Goal: Check status: Check status

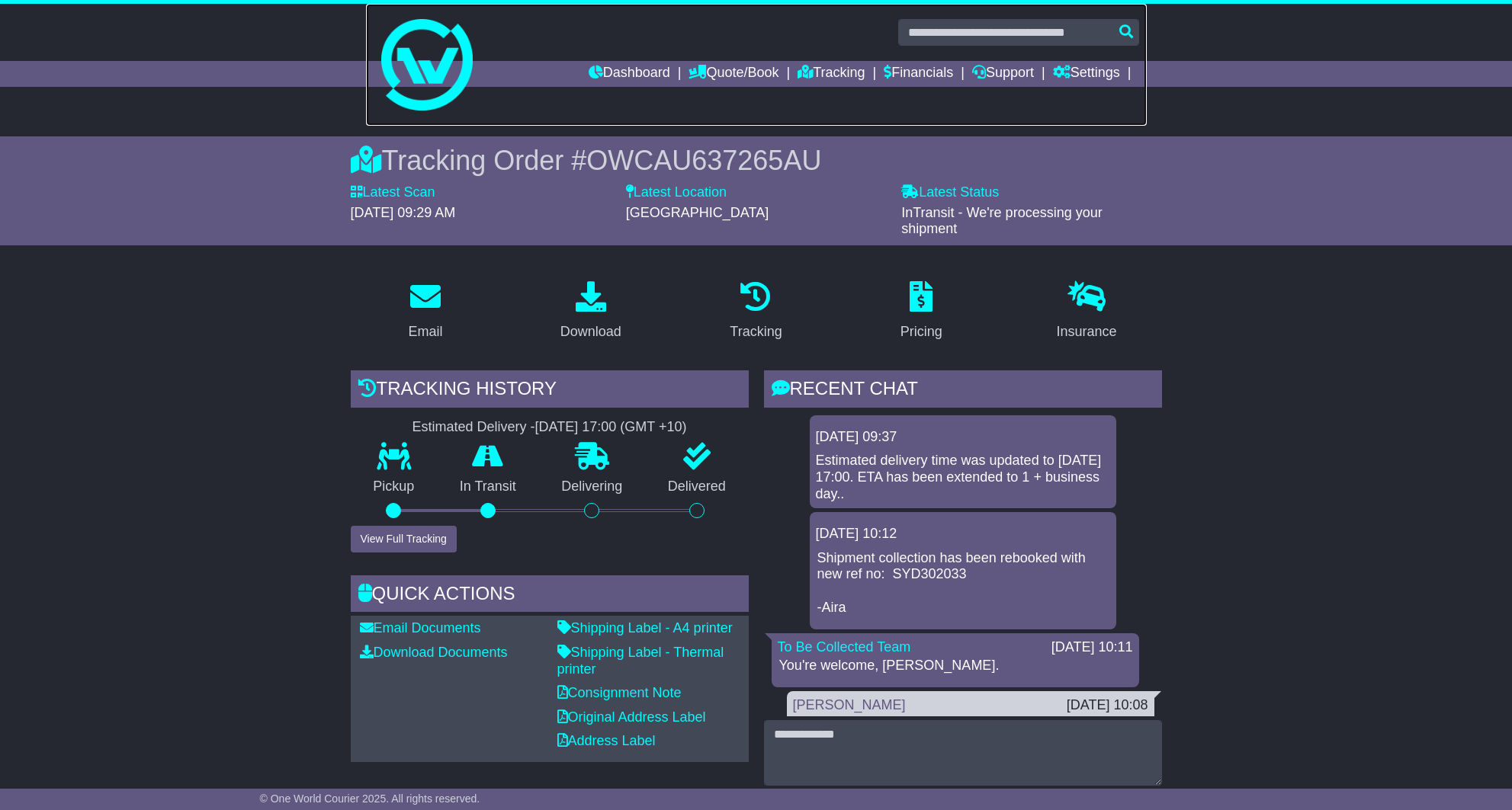
click at [839, 57] on link at bounding box center [756, 64] width 780 height 122
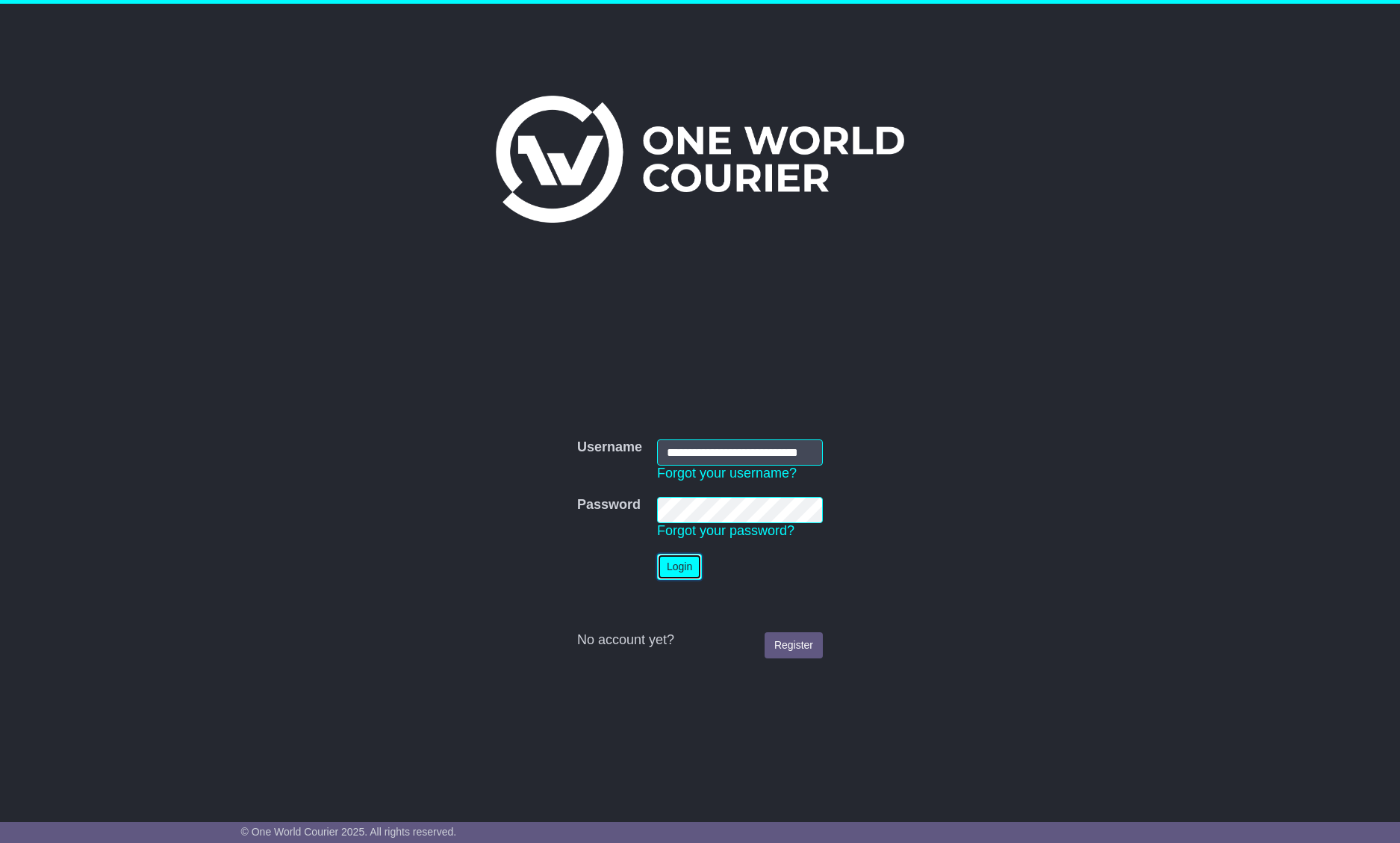
click at [699, 570] on button "Login" at bounding box center [680, 566] width 45 height 26
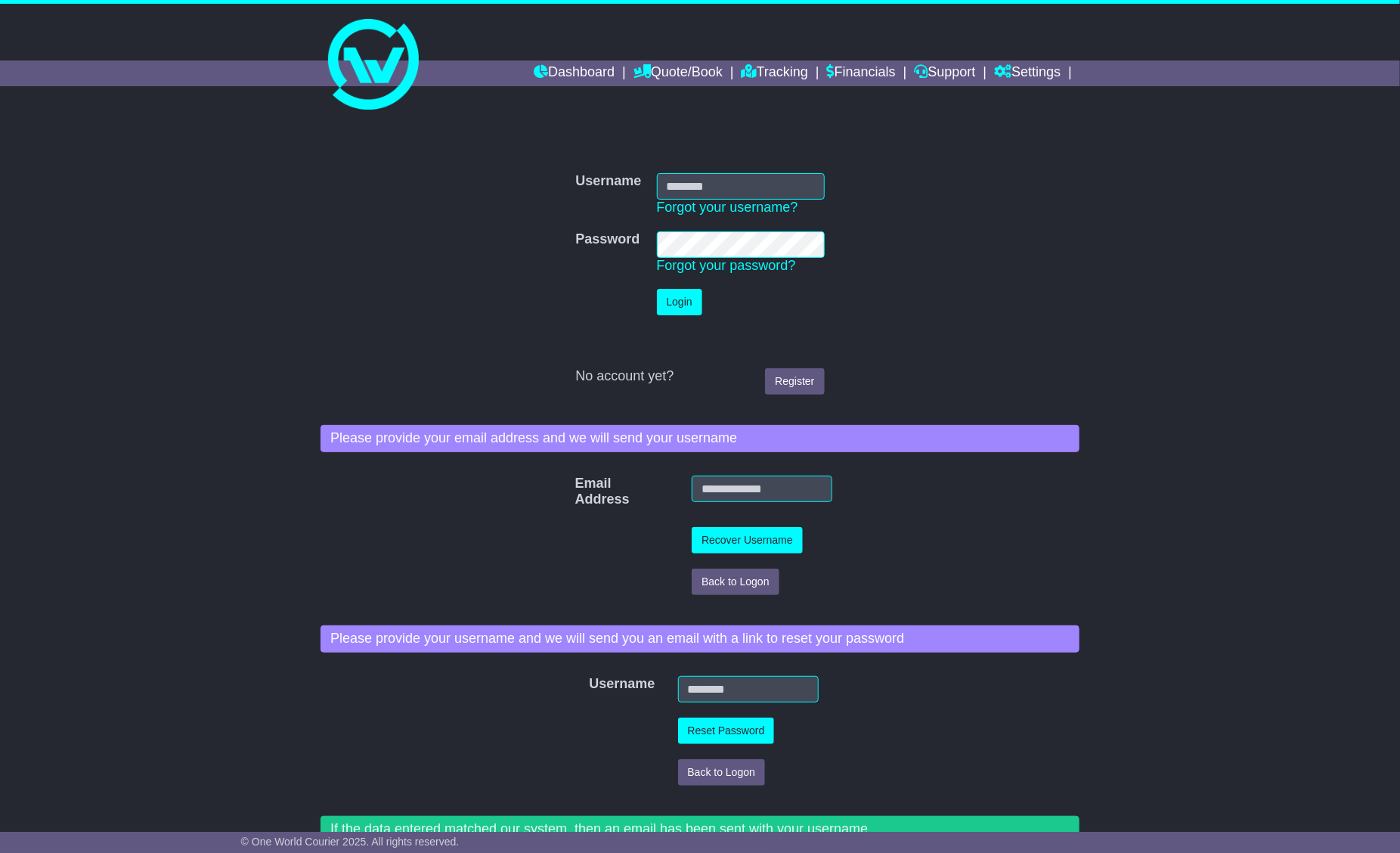
type input "**********"
click at [1005, 220] on form "**********" at bounding box center [700, 284] width 760 height 236
click at [983, 280] on form "**********" at bounding box center [700, 284] width 760 height 236
click at [930, 351] on form "**********" at bounding box center [700, 284] width 760 height 236
click at [586, 61] on link "Dashboard" at bounding box center [575, 73] width 81 height 25
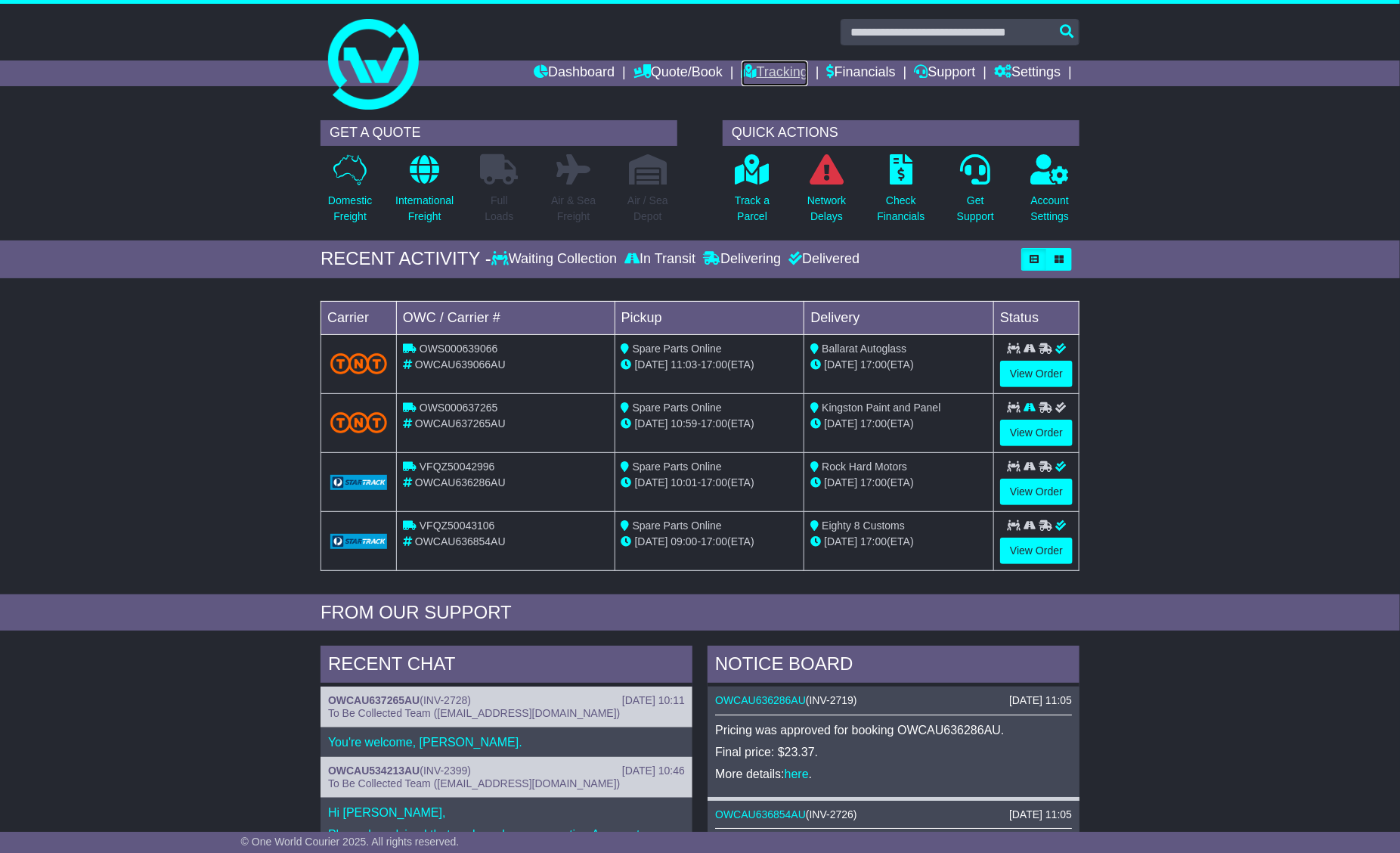
click at [756, 73] on link "Tracking" at bounding box center [775, 73] width 67 height 25
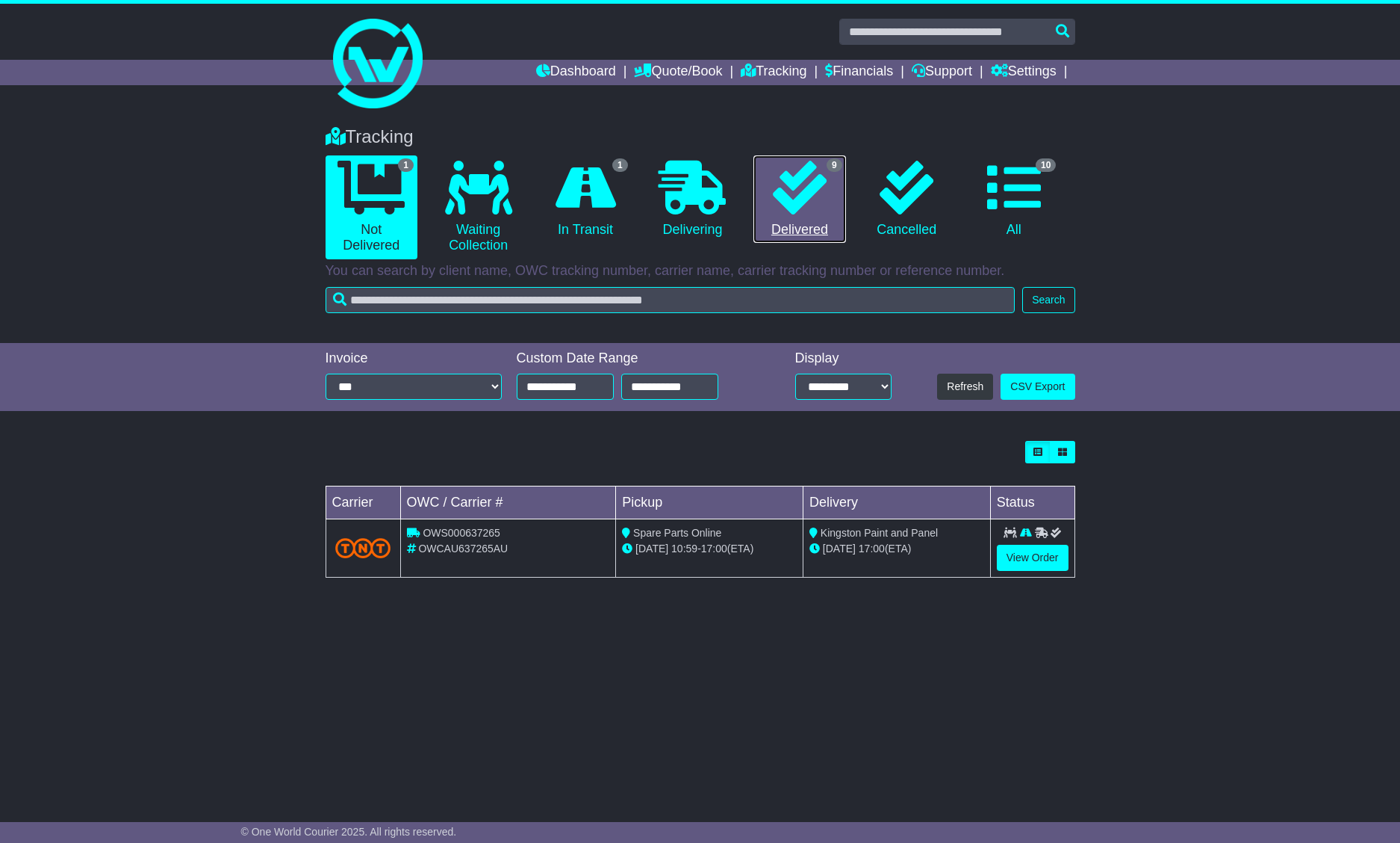
click at [783, 207] on icon at bounding box center [799, 187] width 53 height 53
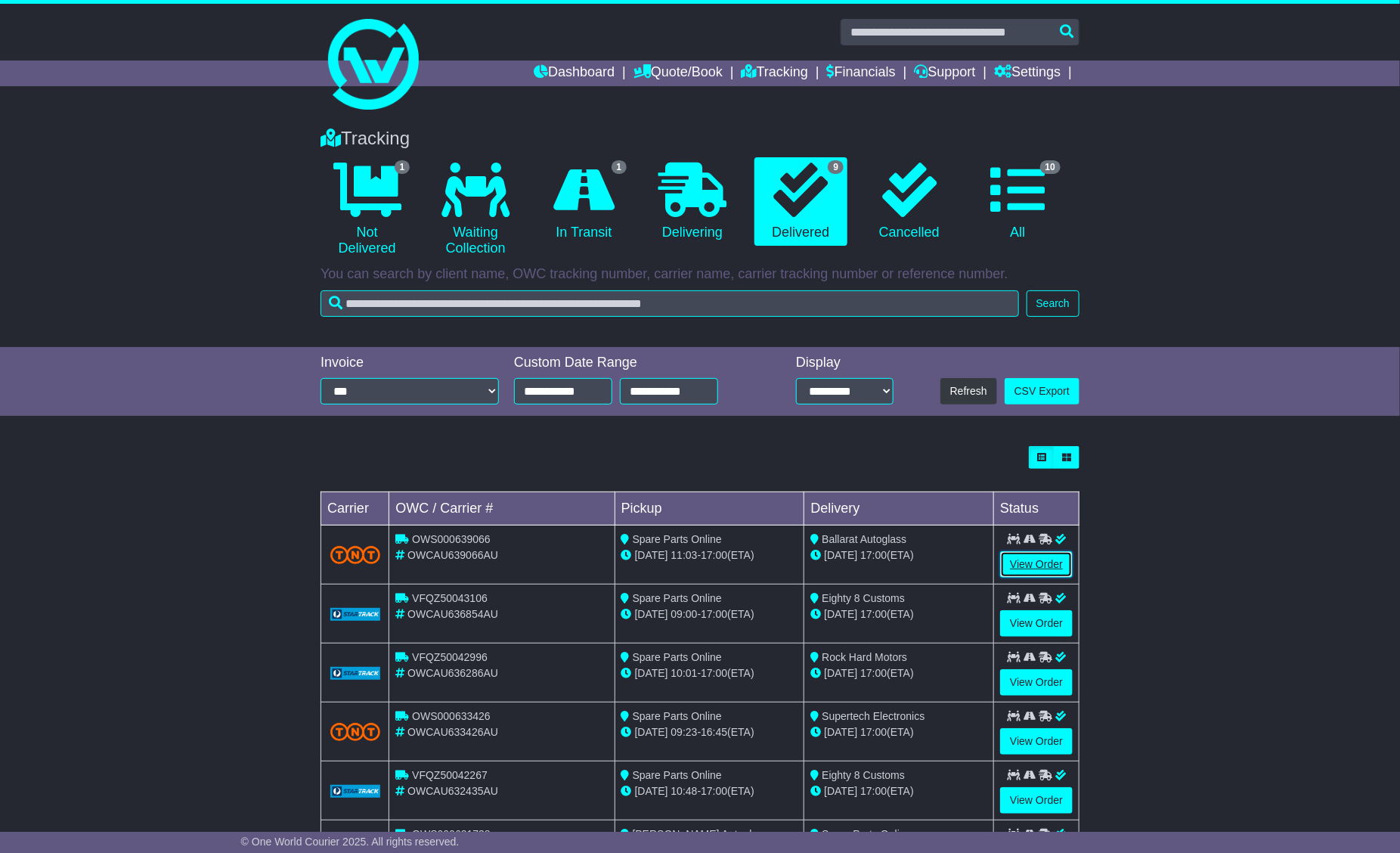
click at [1016, 560] on link "View Order" at bounding box center [1037, 563] width 73 height 26
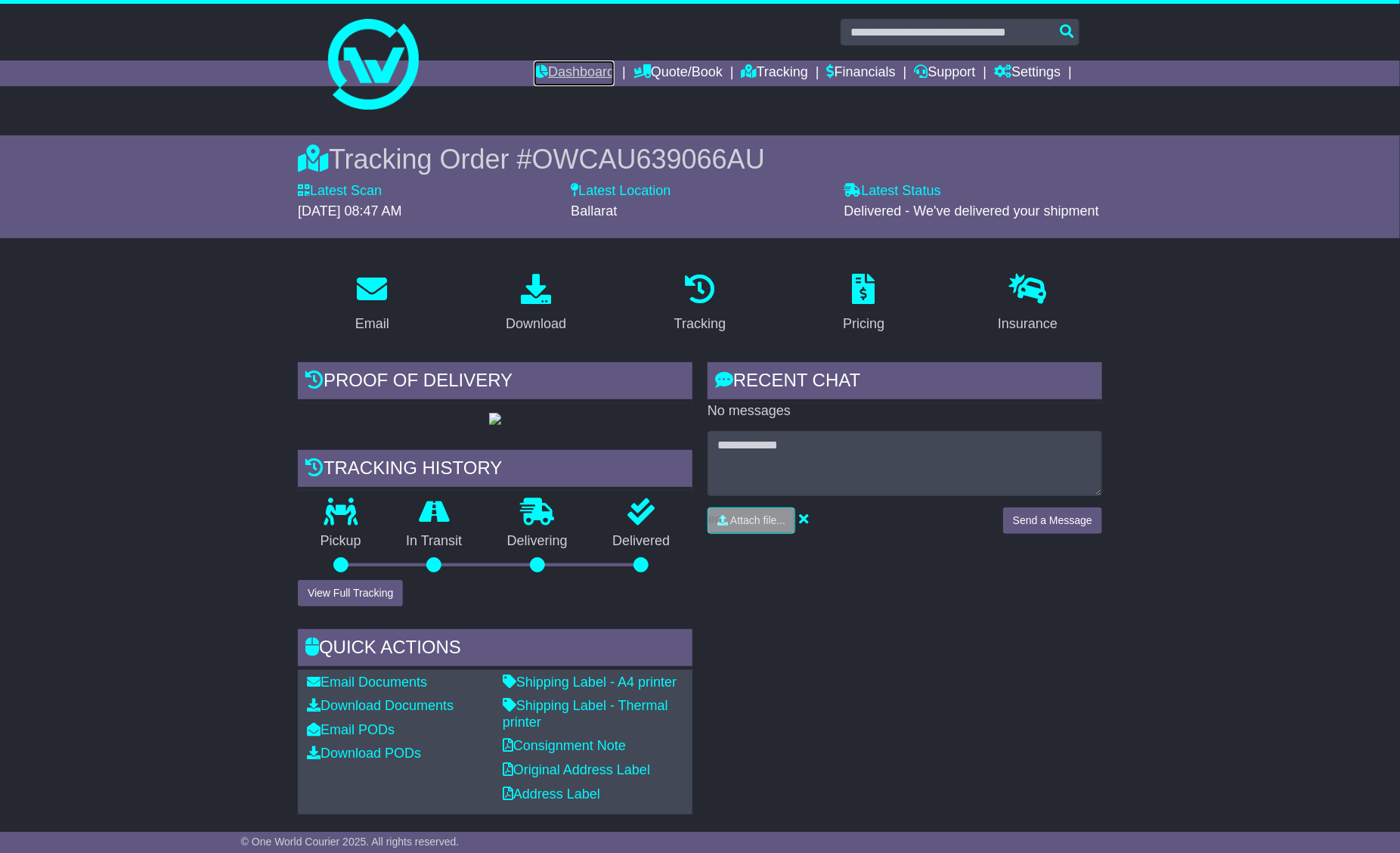
click at [542, 66] on link "Dashboard" at bounding box center [575, 73] width 81 height 25
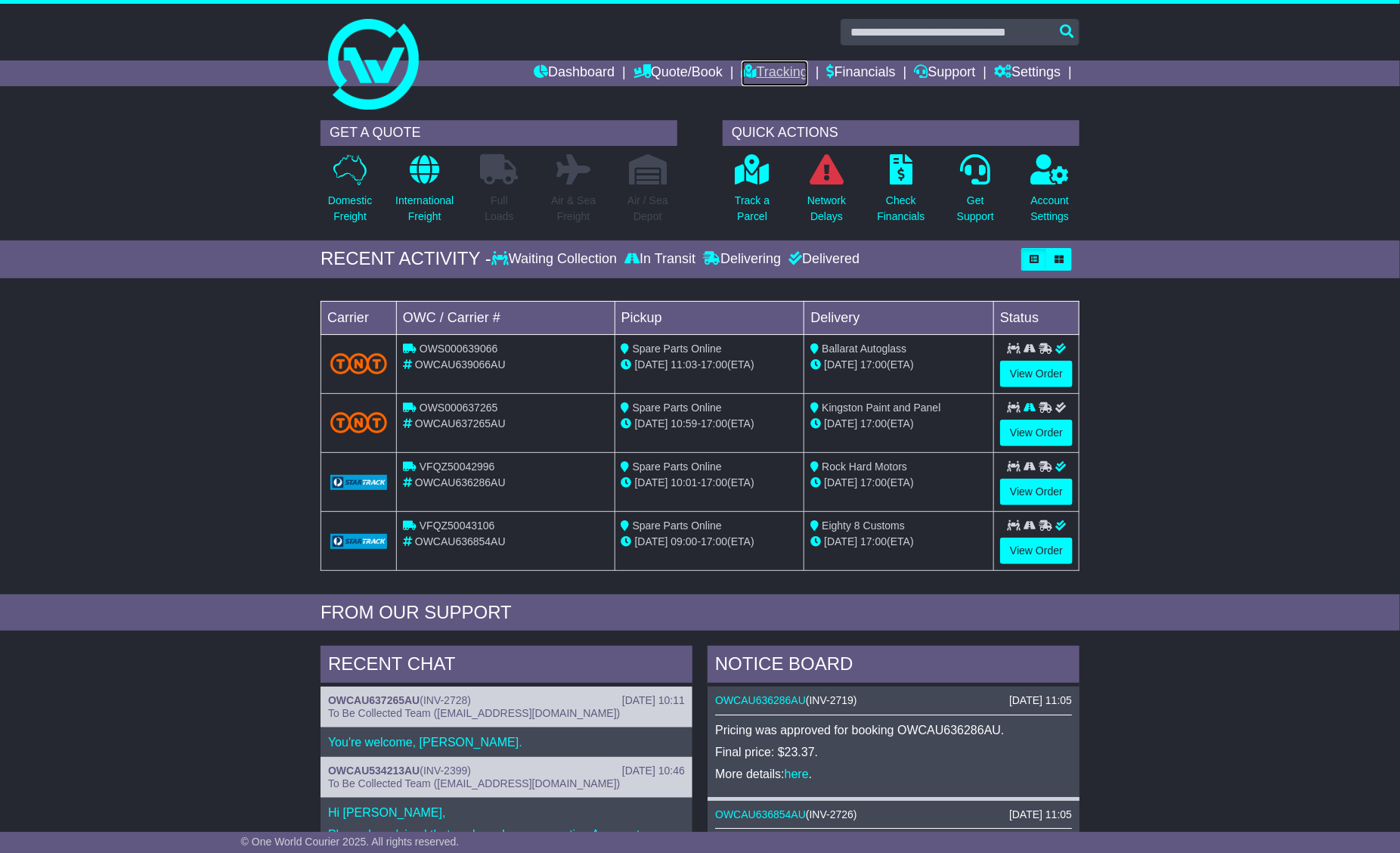
click at [766, 71] on link "Tracking" at bounding box center [775, 73] width 67 height 25
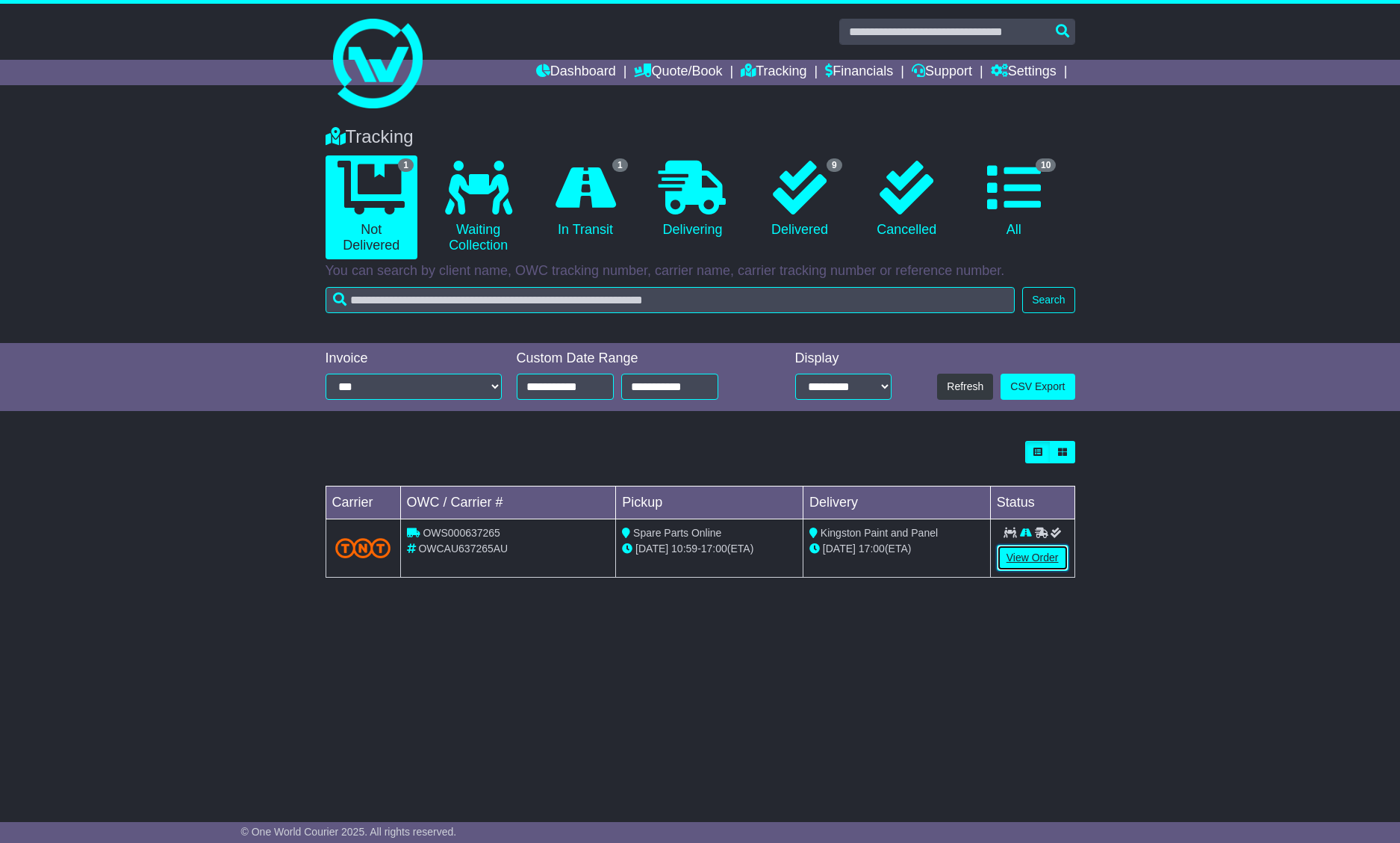
click at [1030, 558] on link "View Order" at bounding box center [1033, 557] width 72 height 26
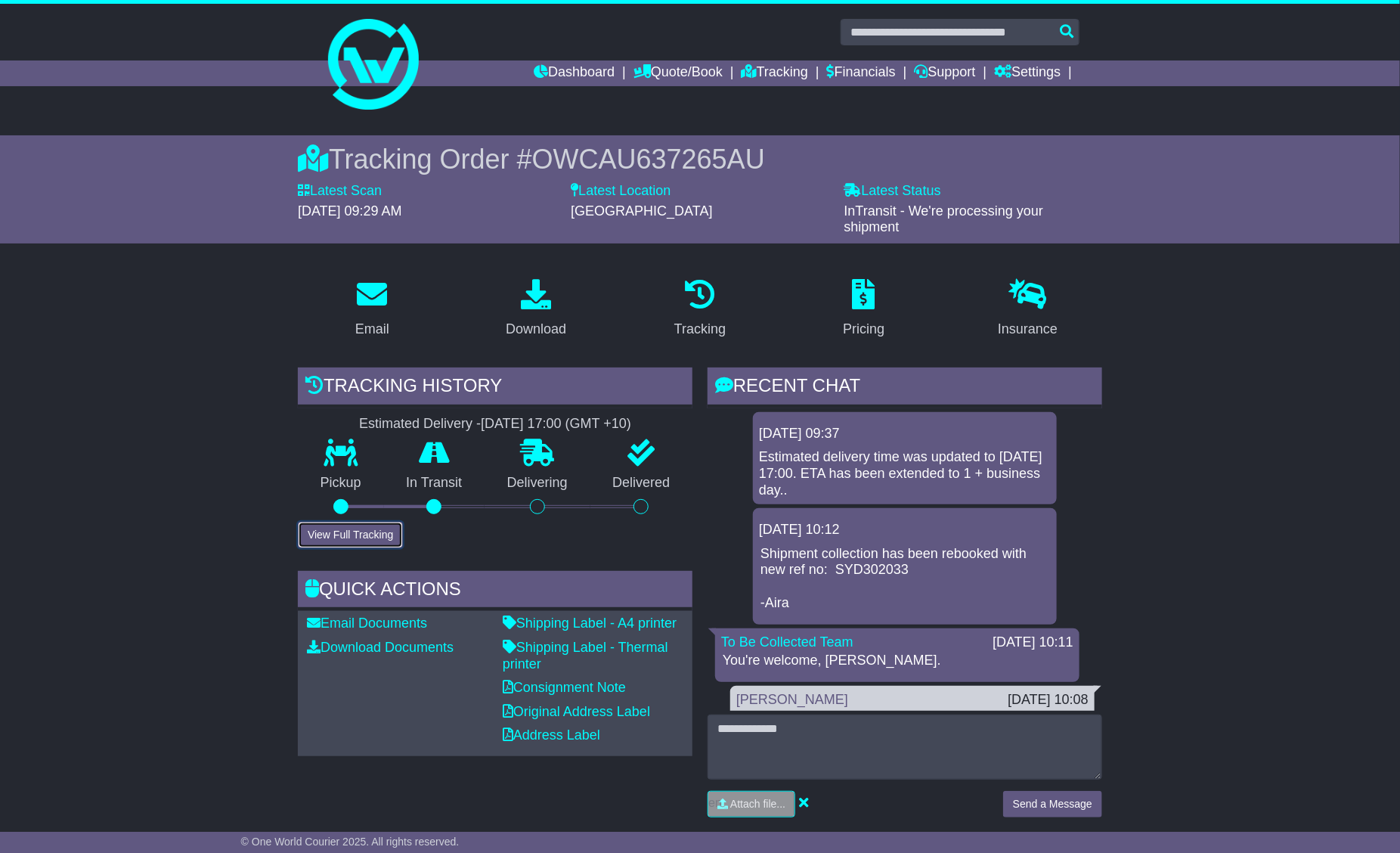
click at [349, 541] on button "View Full Tracking" at bounding box center [351, 535] width 105 height 26
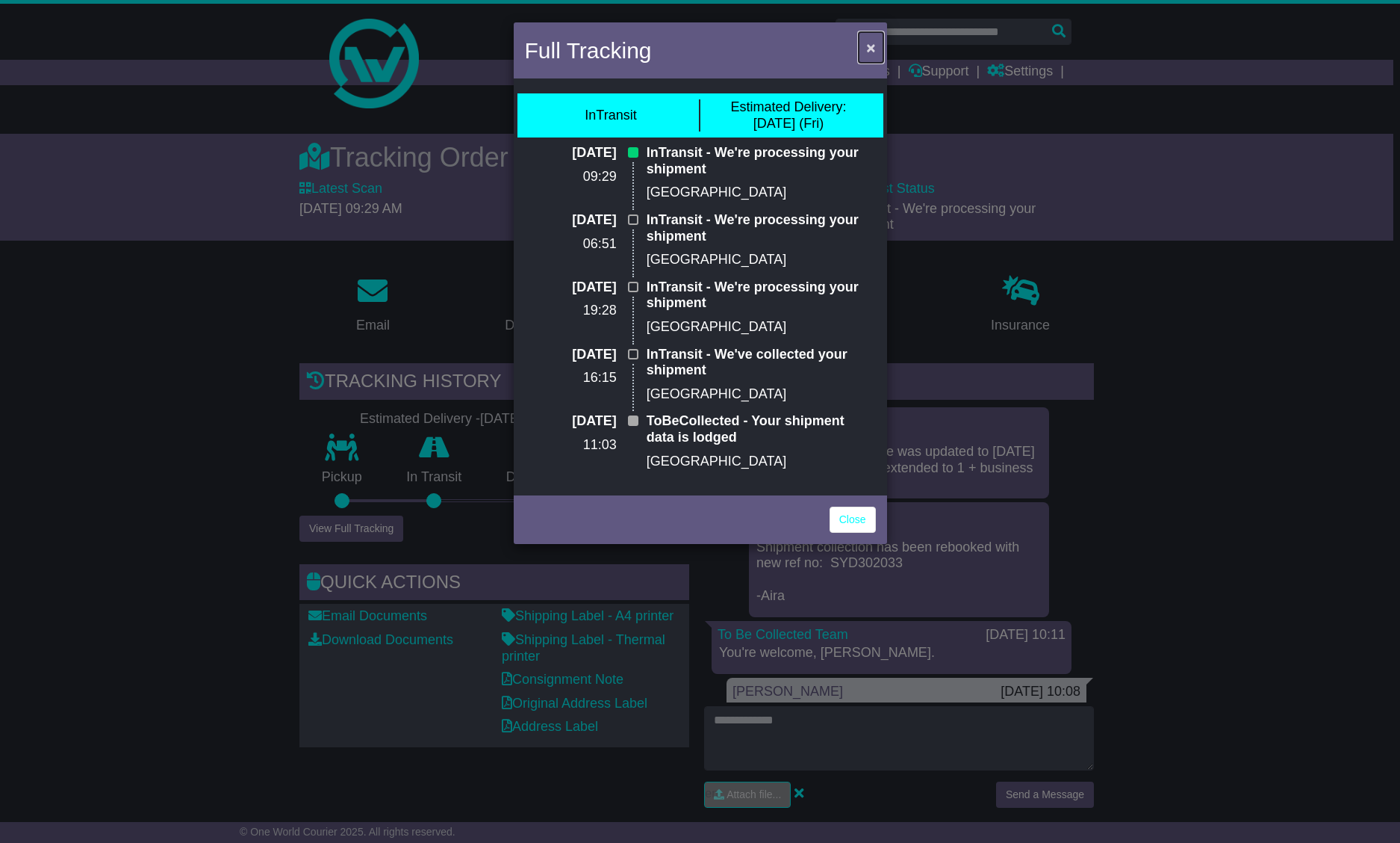
click at [869, 43] on span "×" at bounding box center [870, 48] width 9 height 18
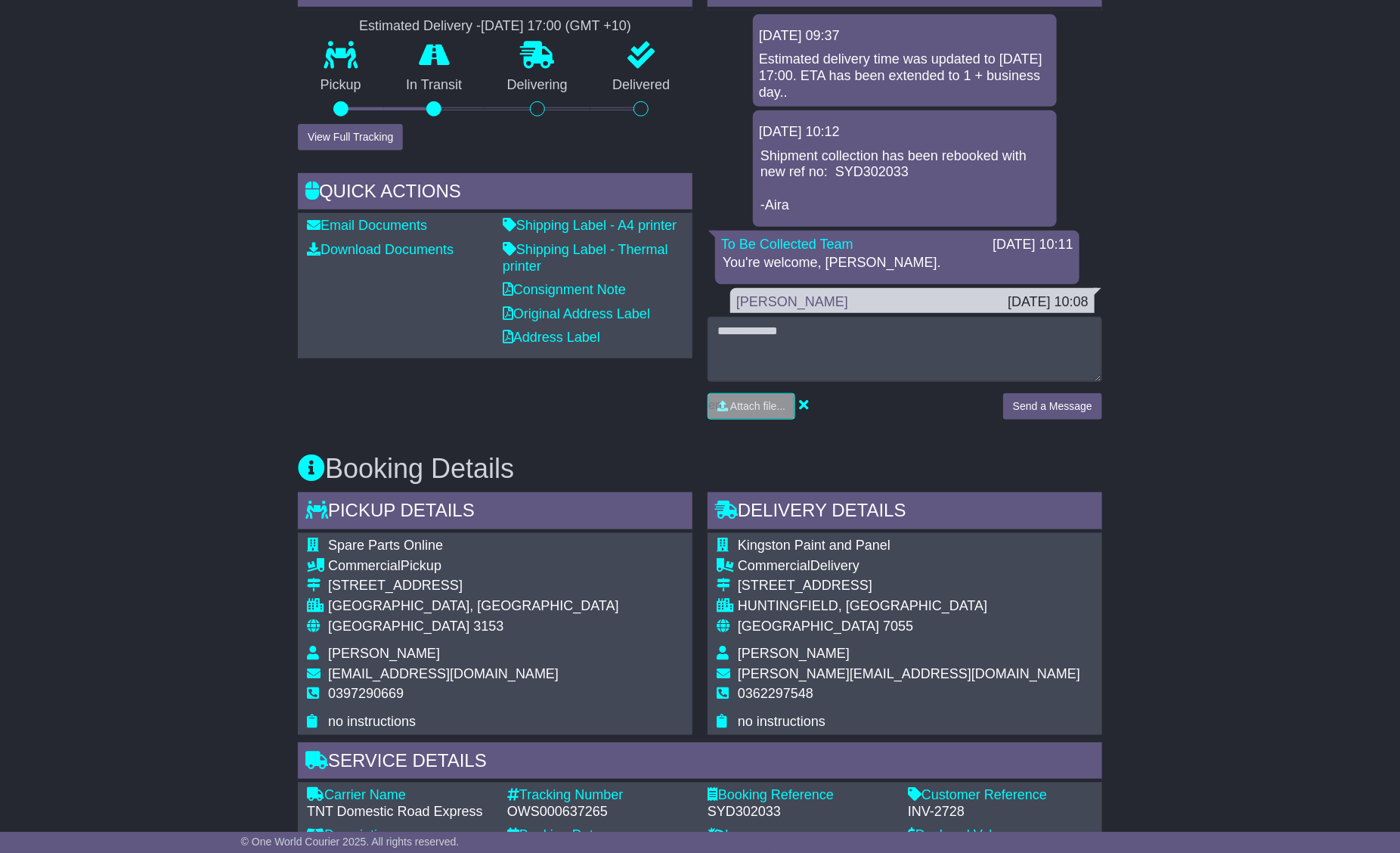
scroll to position [113, 0]
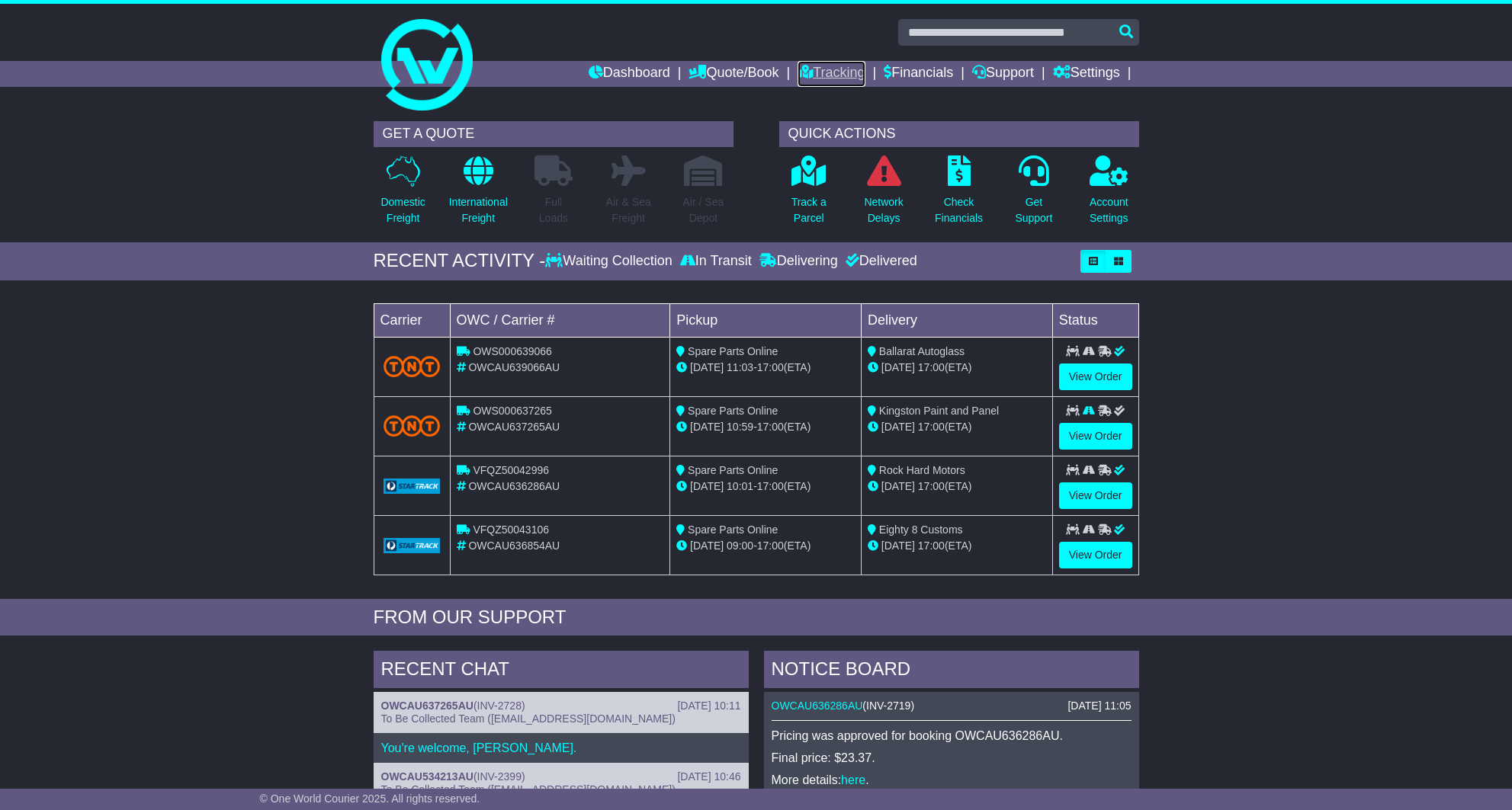
click at [821, 67] on link "Tracking" at bounding box center [831, 74] width 67 height 26
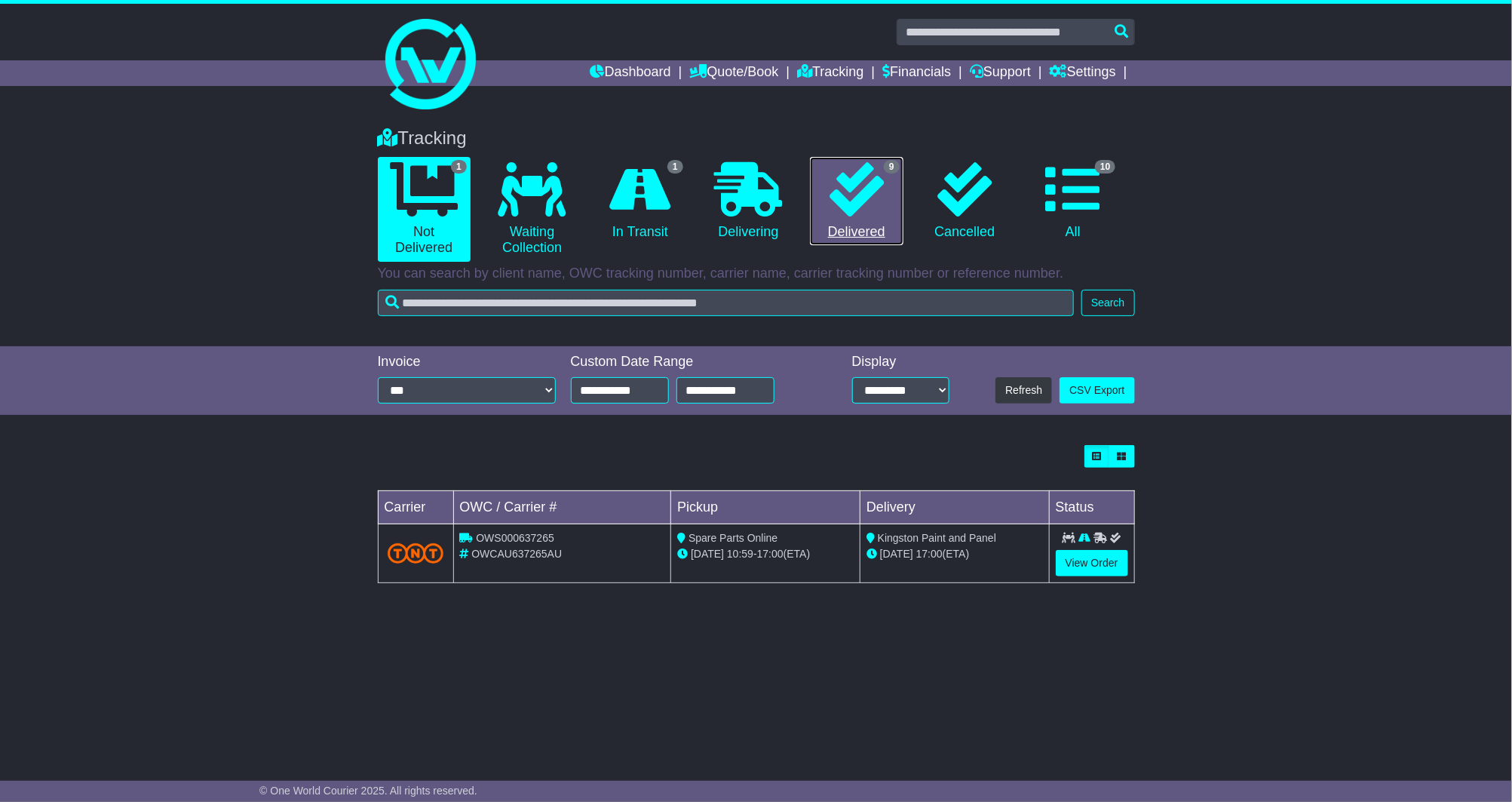
click at [844, 186] on icon at bounding box center [856, 189] width 54 height 54
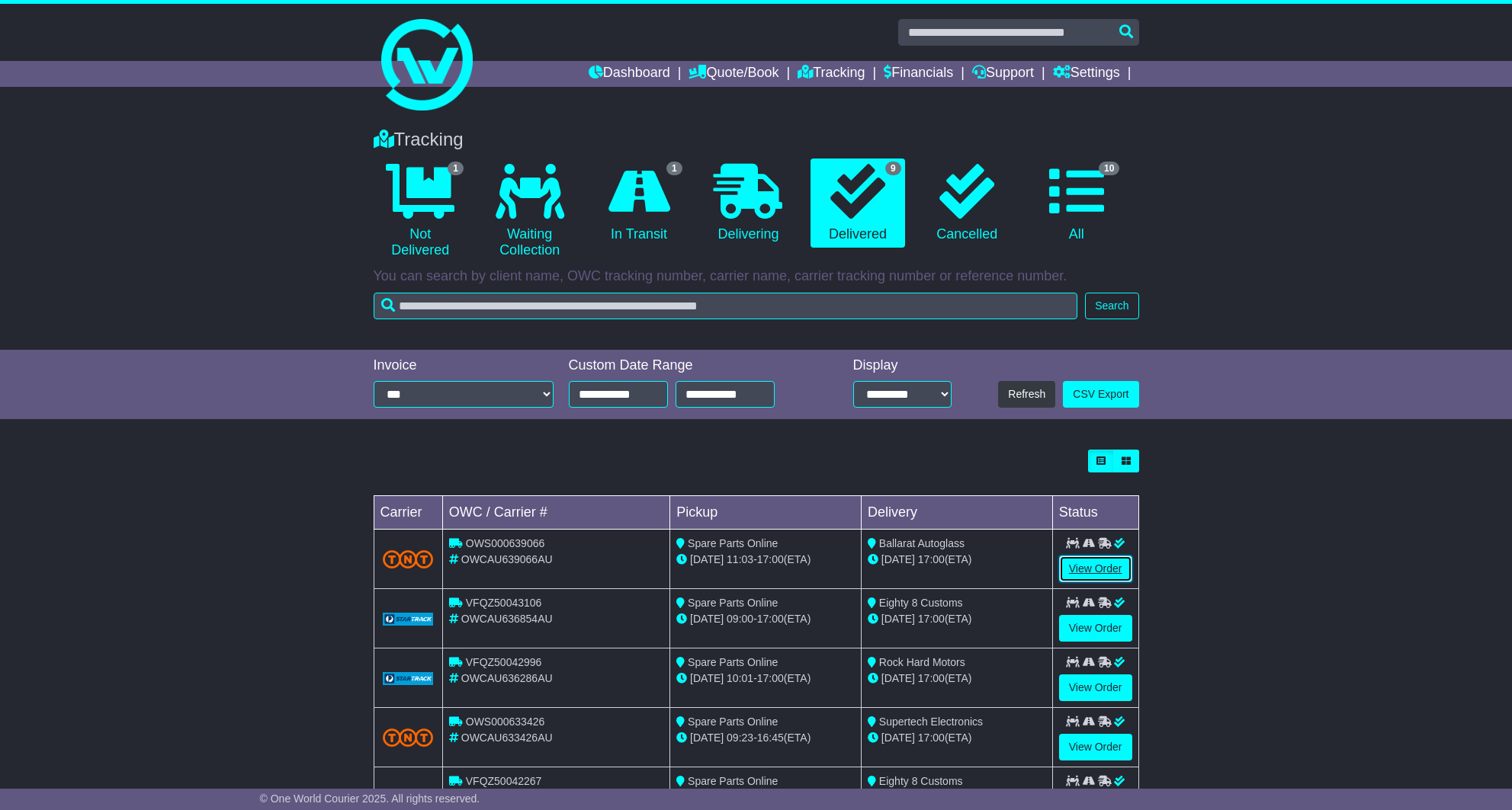
click at [1094, 561] on link "View Order" at bounding box center [1095, 568] width 73 height 26
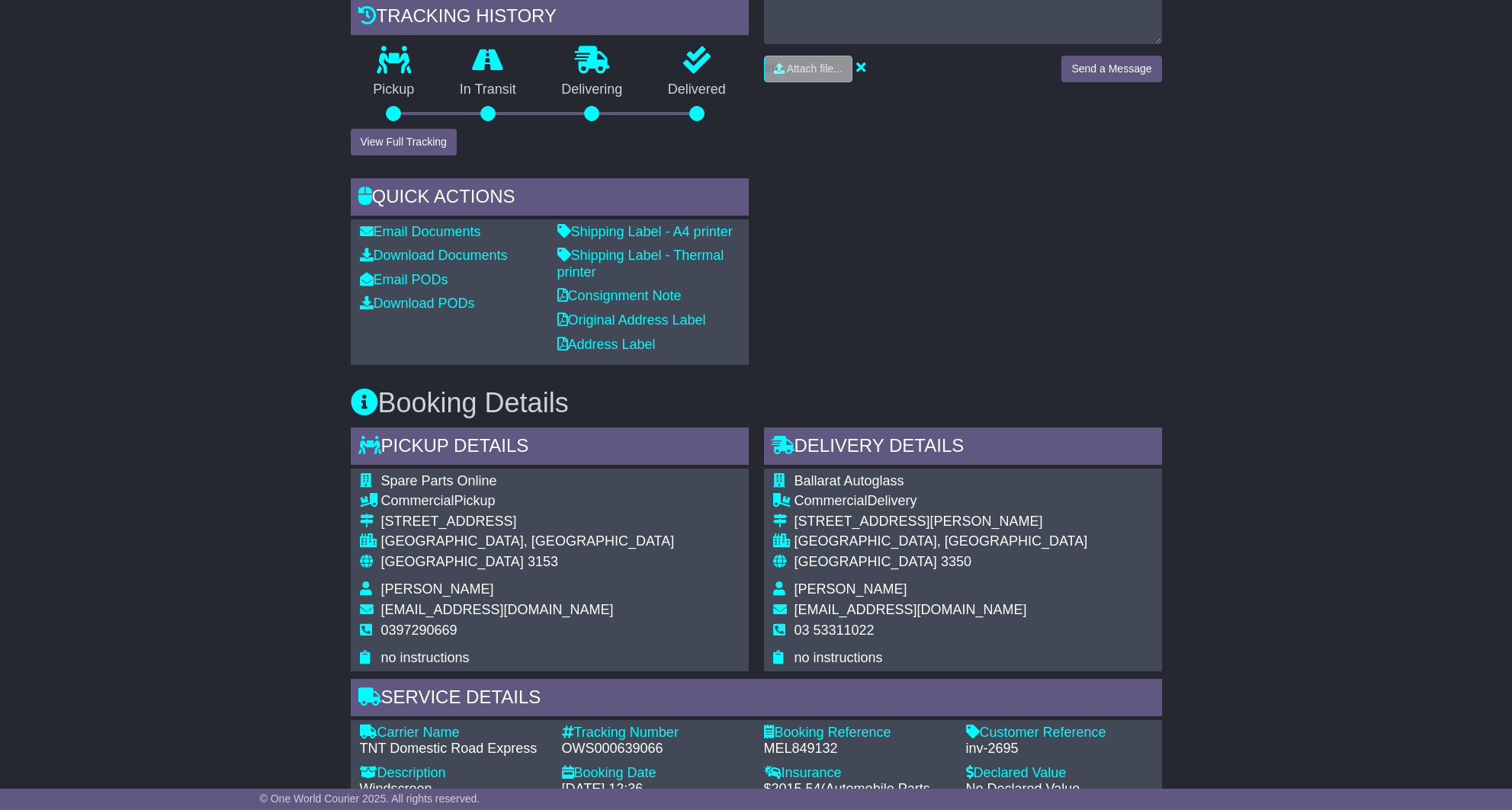
scroll to position [457, 0]
click at [208, 286] on div "Email Download Tracking Pricing Insurance" at bounding box center [756, 699] width 1512 height 1787
